Goal: Book appointment/travel/reservation

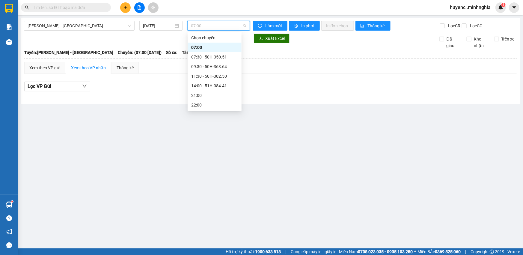
click at [209, 25] on span "07:00" at bounding box center [218, 25] width 55 height 9
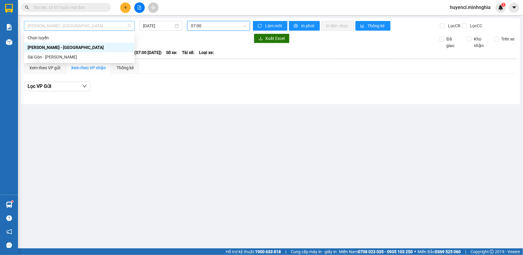
click at [91, 29] on span "[PERSON_NAME] - [GEOGRAPHIC_DATA]" at bounding box center [79, 25] width 103 height 9
click at [76, 58] on div "Sài Gòn - [PERSON_NAME]" at bounding box center [79, 57] width 103 height 7
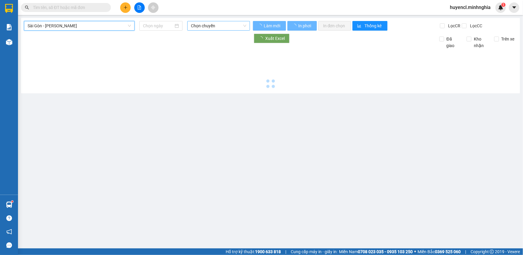
type input "[DATE]"
click at [226, 28] on span "Chọn chuyến" at bounding box center [218, 25] width 55 height 9
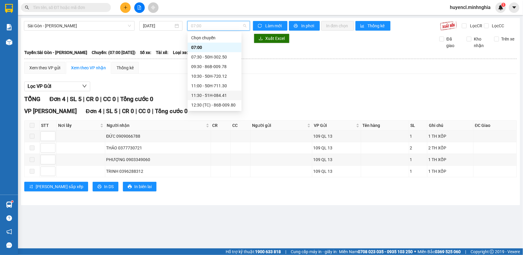
click at [225, 92] on div "11:30 - 51H-084.41" at bounding box center [214, 95] width 47 height 7
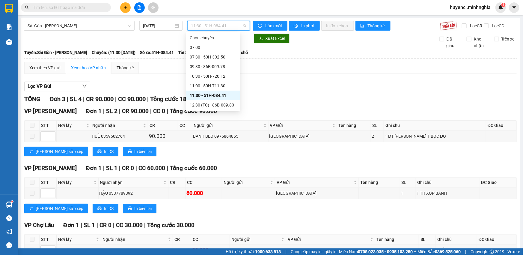
click at [195, 26] on span "11:30 - 51H-084.41" at bounding box center [218, 25] width 55 height 9
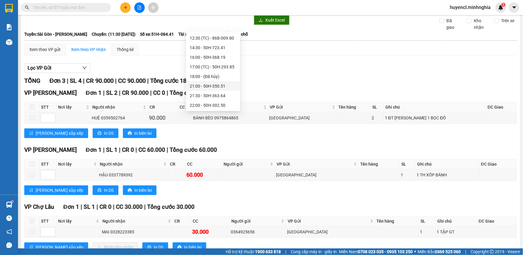
scroll to position [38, 0]
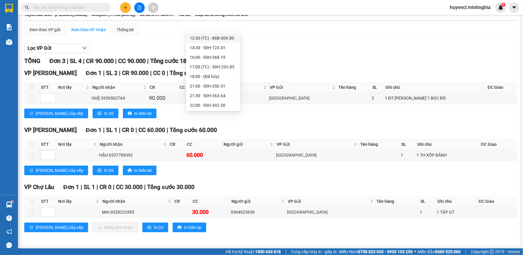
click at [222, 39] on div "12:30 (TC) - 86B-009.80" at bounding box center [213, 38] width 47 height 7
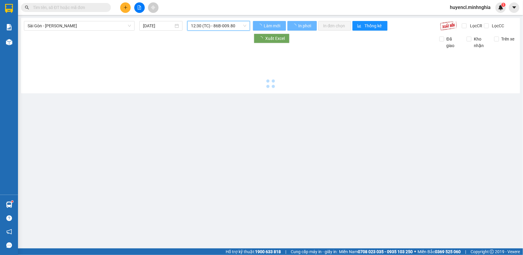
scroll to position [0, 0]
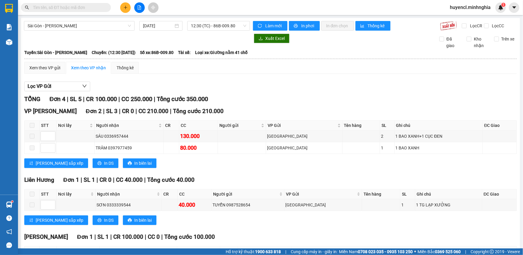
click at [221, 21] on div "[GEOGRAPHIC_DATA] - Phan Rí [DATE] 12:30 (TC) - 86B-009.80 Làm mới In phơi In đ…" at bounding box center [270, 157] width 499 height 278
click at [219, 25] on span "12:30 (TC) - 86B-009.80" at bounding box center [218, 25] width 55 height 9
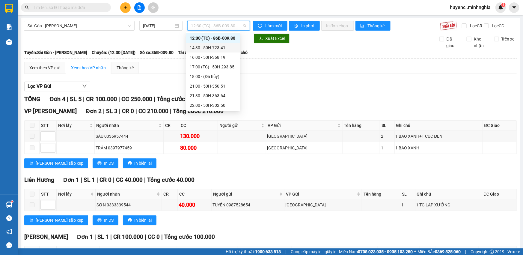
click at [226, 47] on div "14:30 - 50H-723.41" at bounding box center [213, 47] width 47 height 7
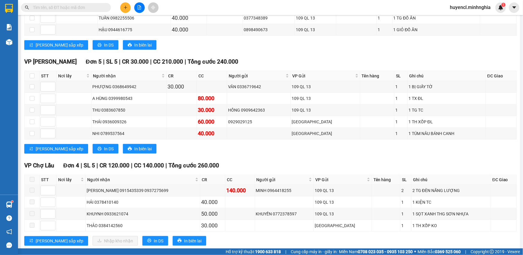
scroll to position [409, 0]
